Goal: Task Accomplishment & Management: Use online tool/utility

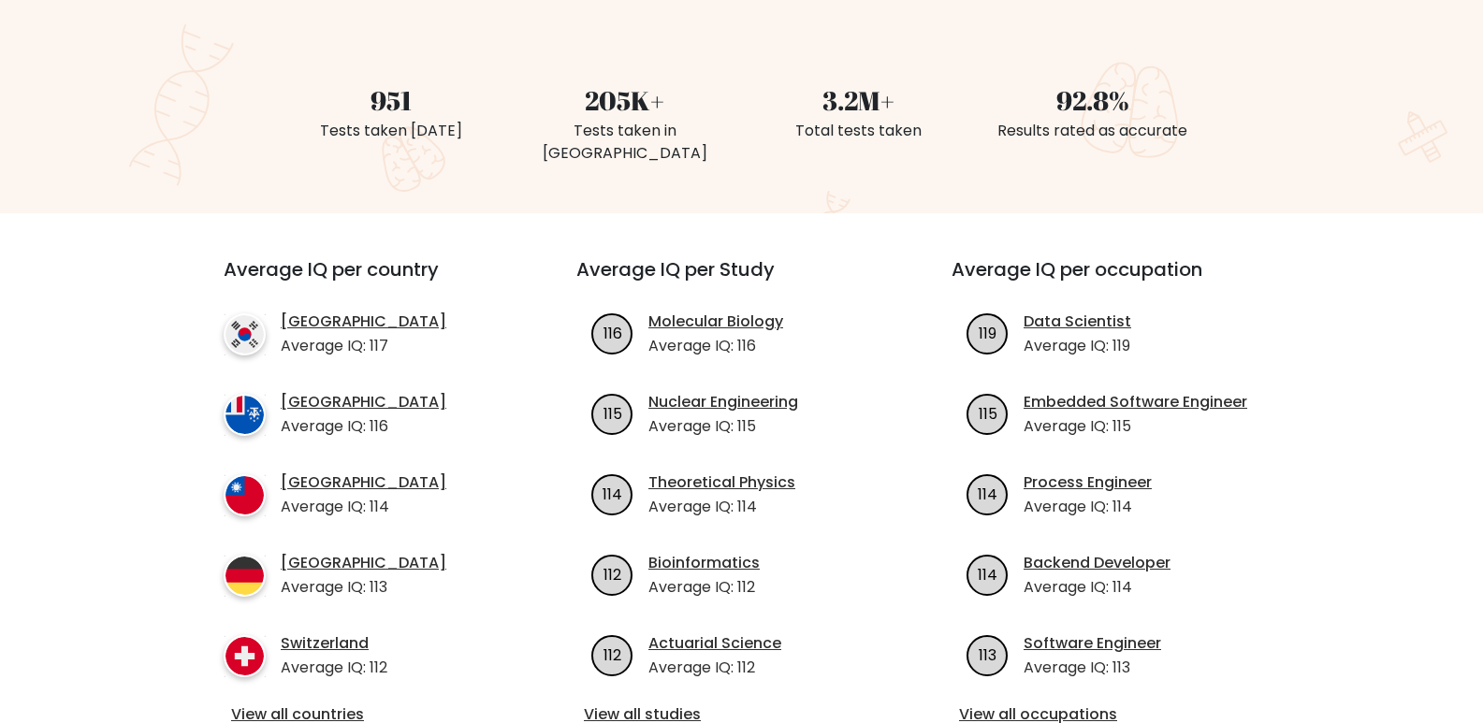
scroll to position [94, 0]
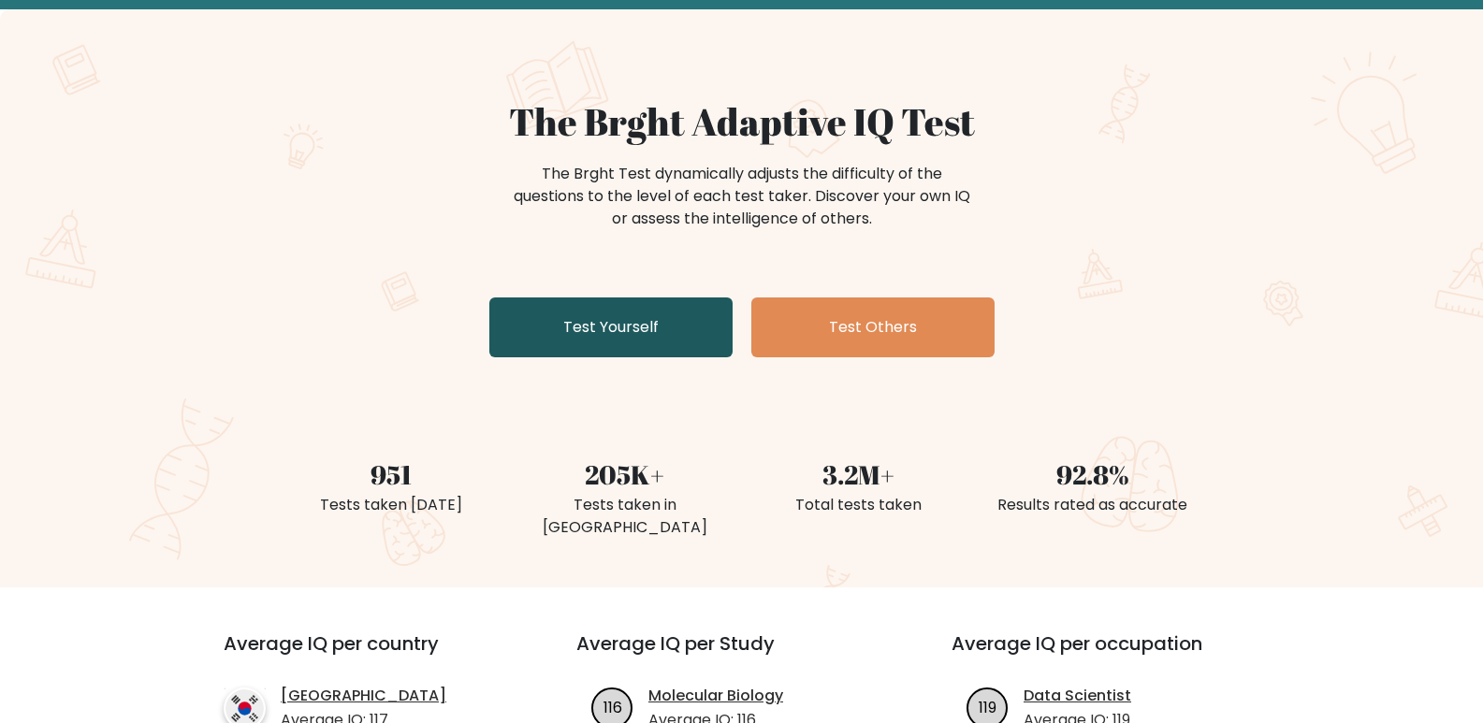
click at [606, 311] on link "Test Yourself" at bounding box center [610, 327] width 243 height 60
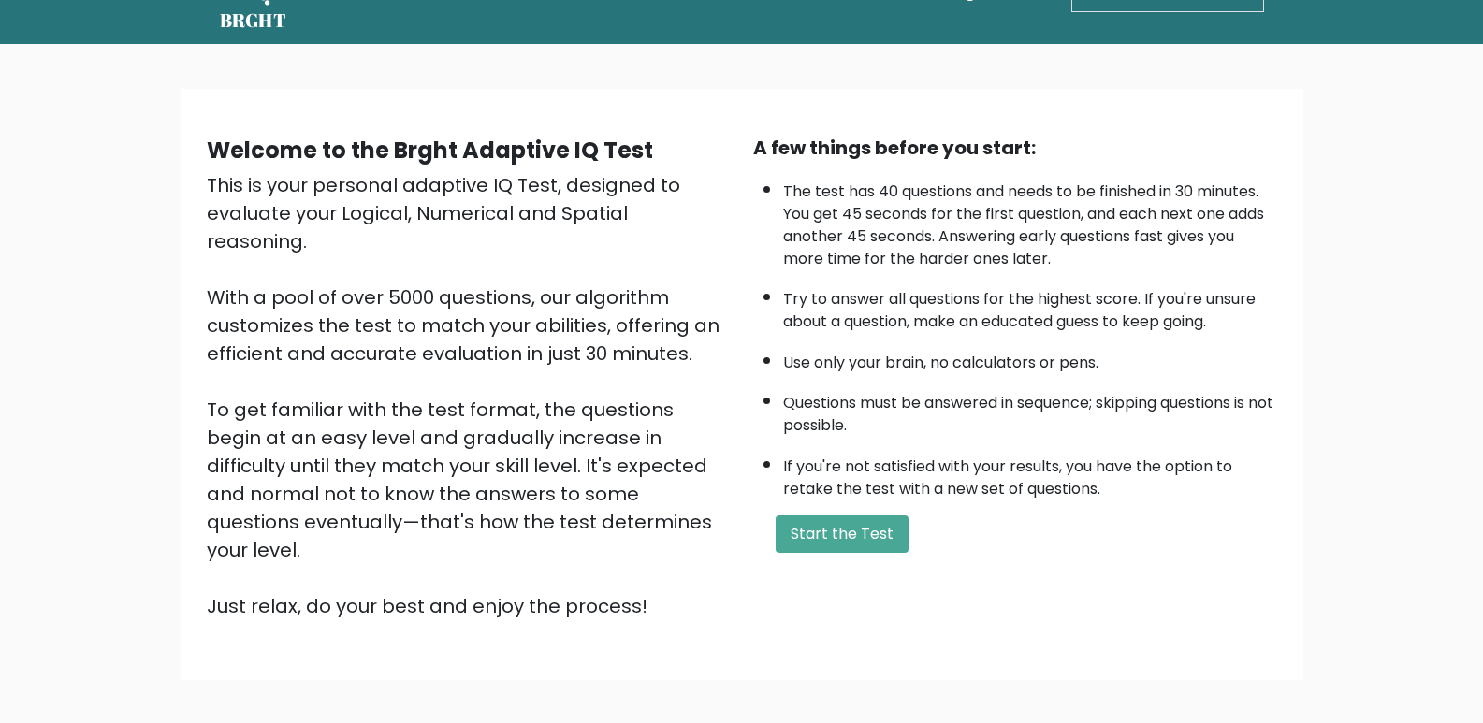
scroll to position [134, 0]
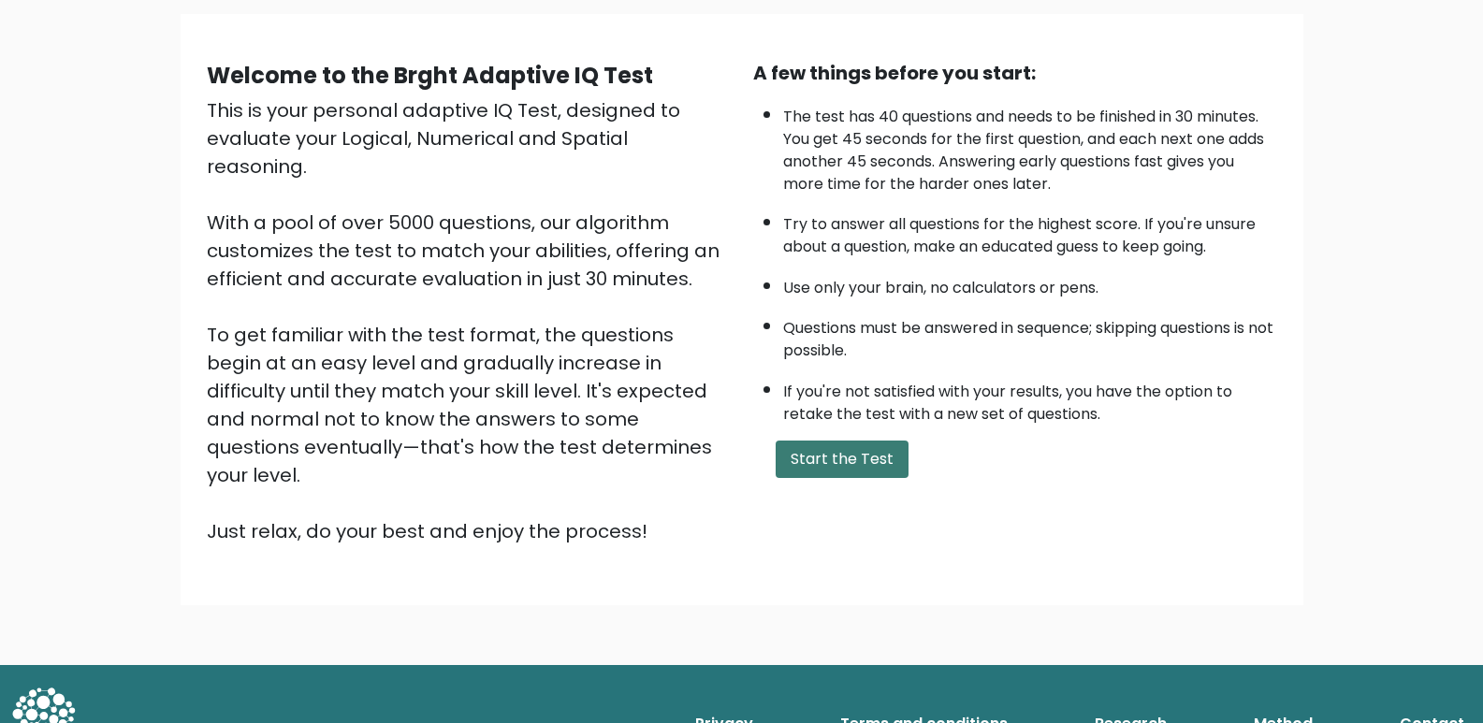
click at [839, 462] on button "Start the Test" at bounding box center [841, 459] width 133 height 37
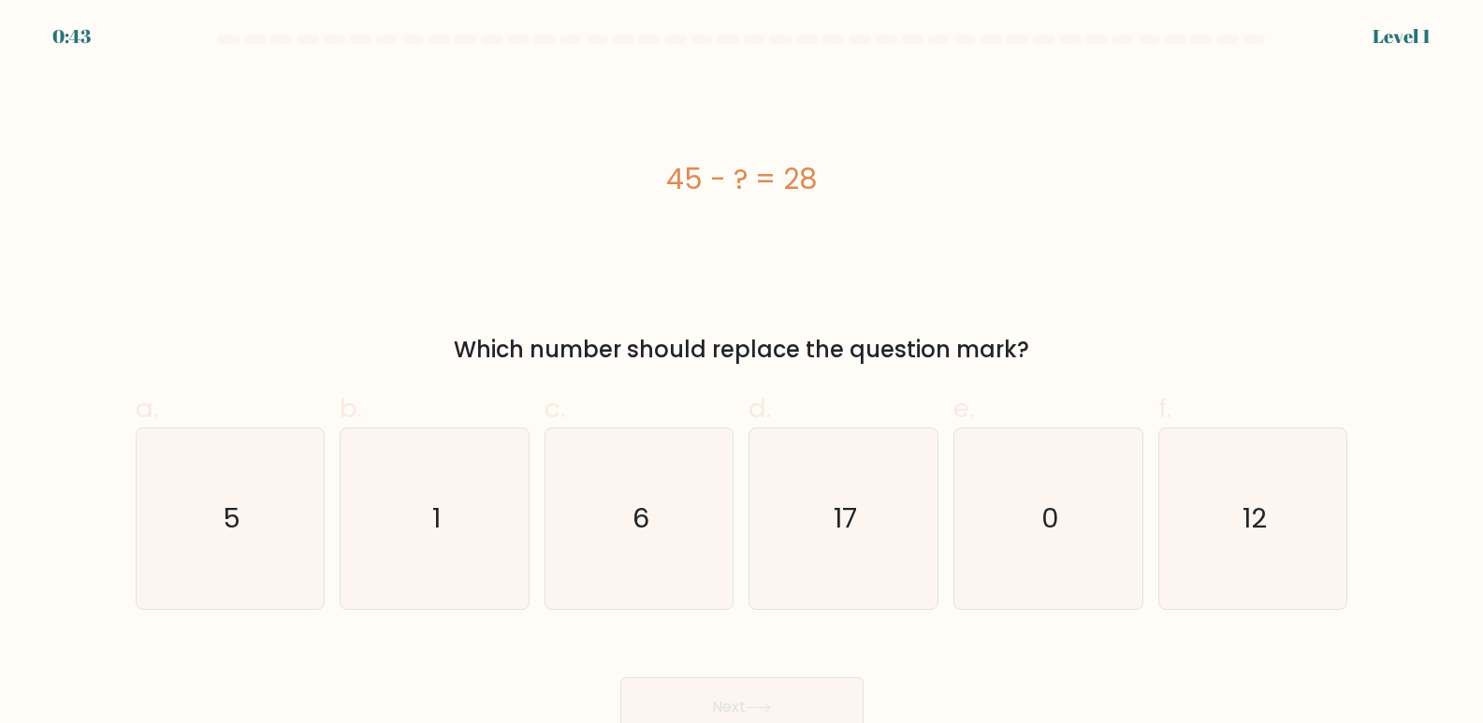
scroll to position [14, 0]
